Goal: Register for event/course

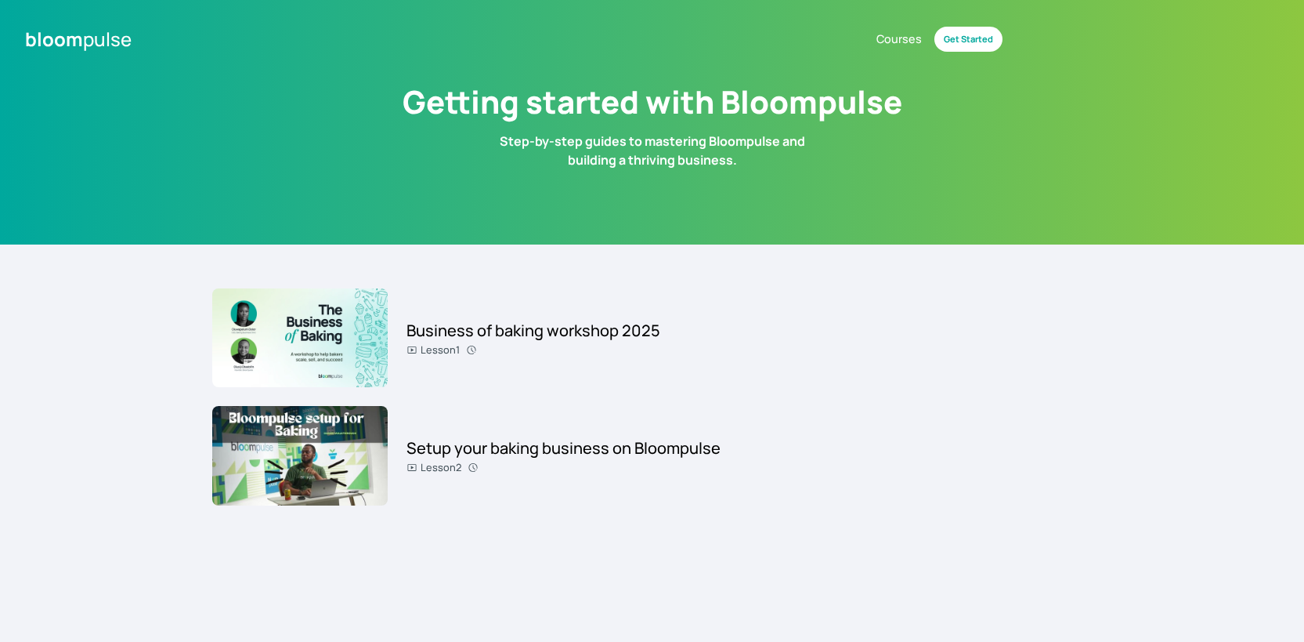
click at [907, 39] on link "Courses" at bounding box center [899, 39] width 45 height 17
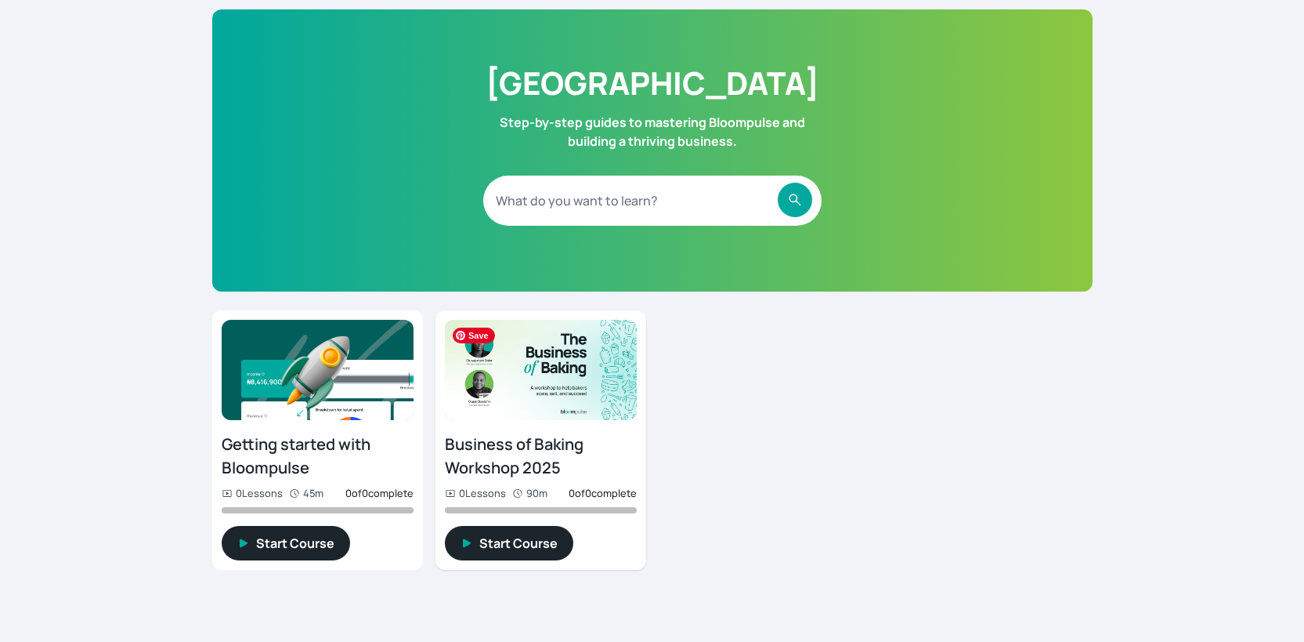
scroll to position [86, 0]
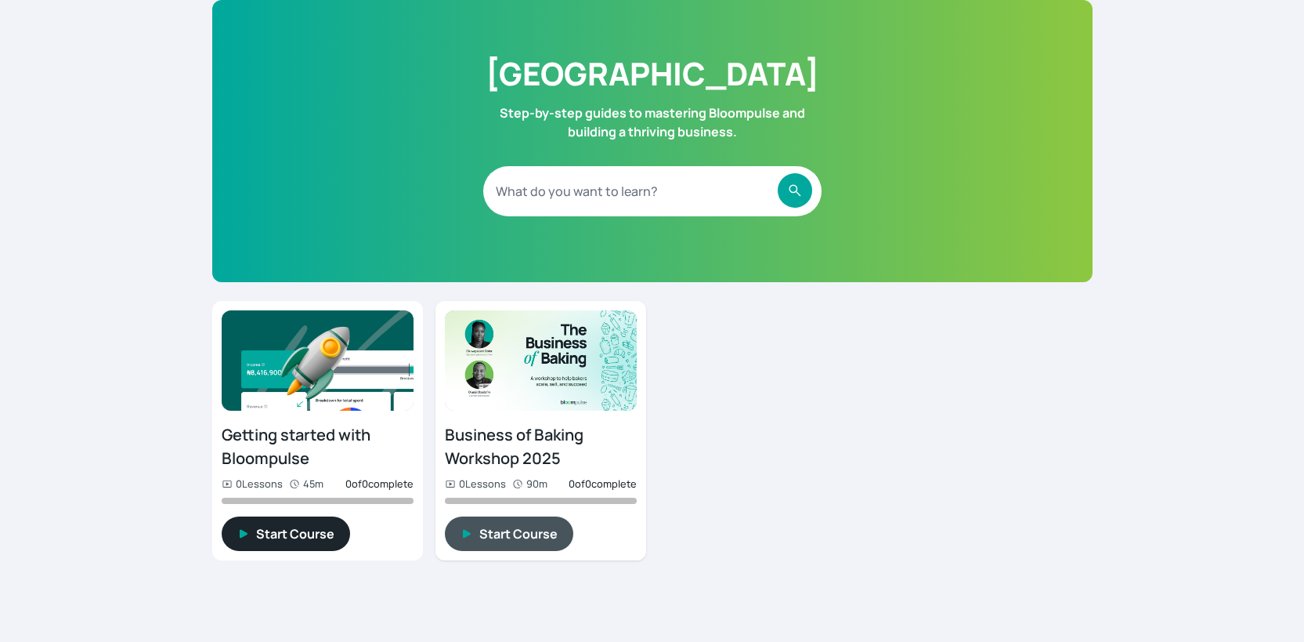
click at [505, 539] on span "Start Course" at bounding box center [518, 533] width 78 height 19
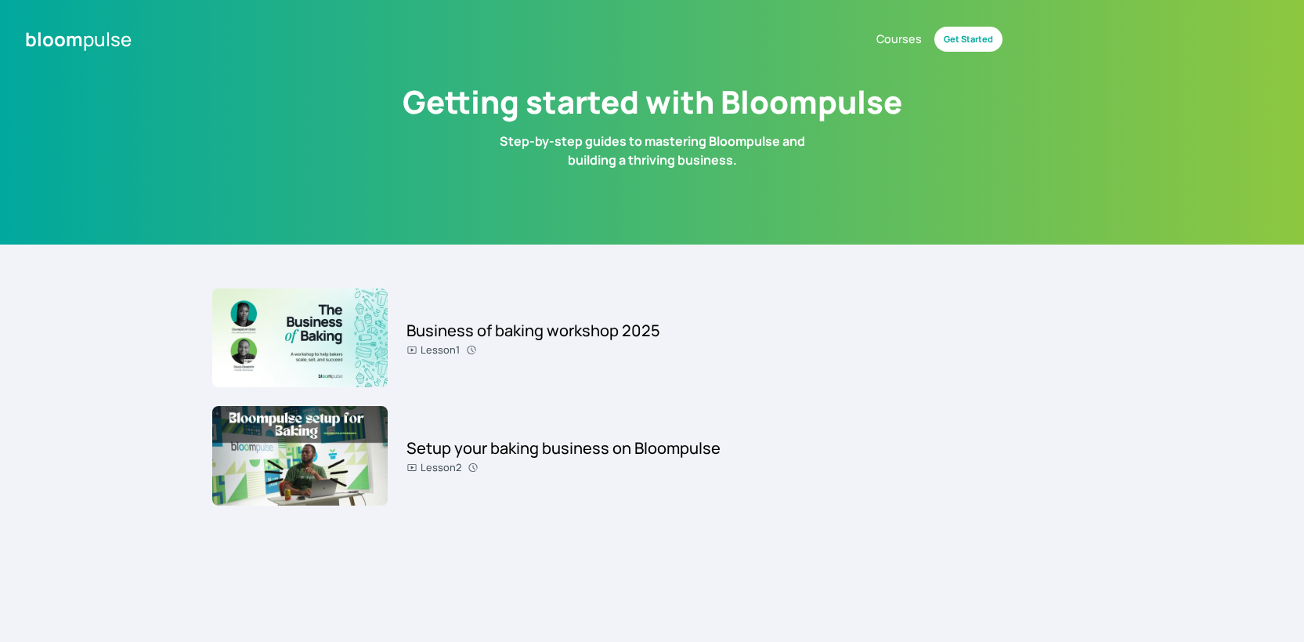
click at [913, 38] on link "Courses" at bounding box center [899, 39] width 45 height 17
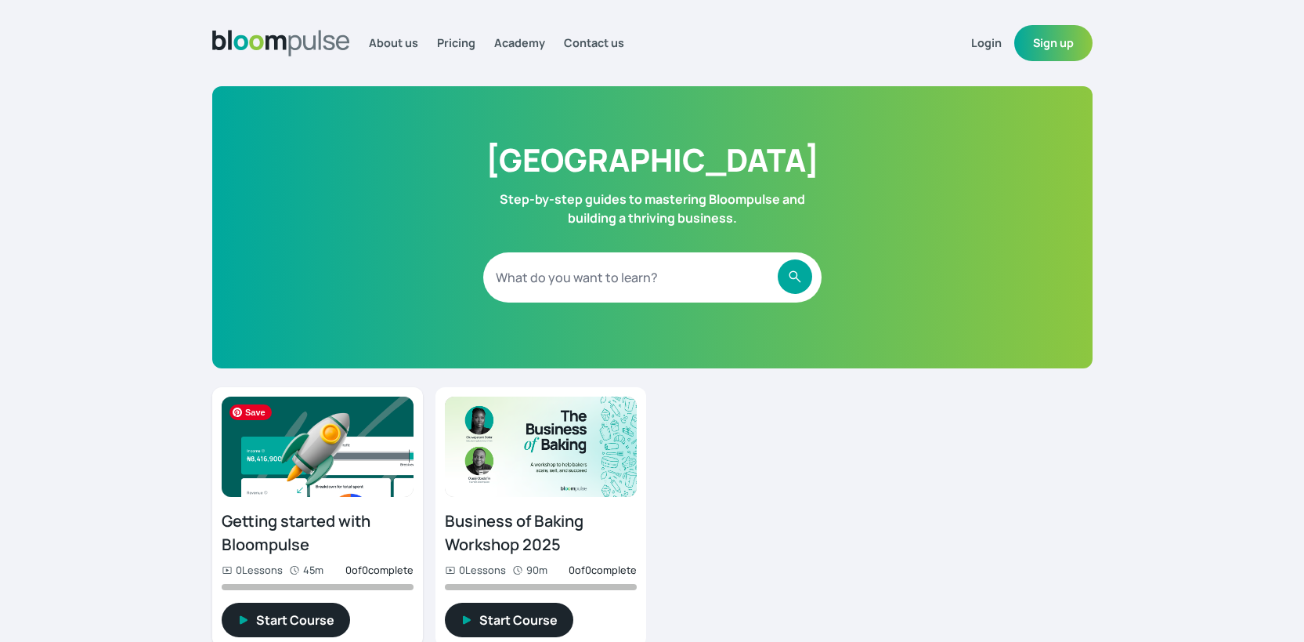
click at [317, 484] on img at bounding box center [318, 446] width 192 height 100
